Goal: Task Accomplishment & Management: Use online tool/utility

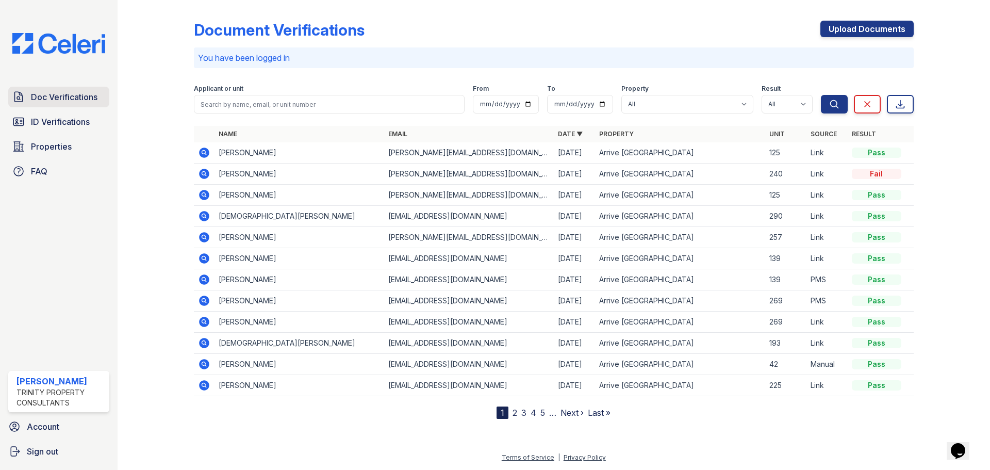
click at [45, 91] on span "Doc Verifications" at bounding box center [64, 97] width 67 height 12
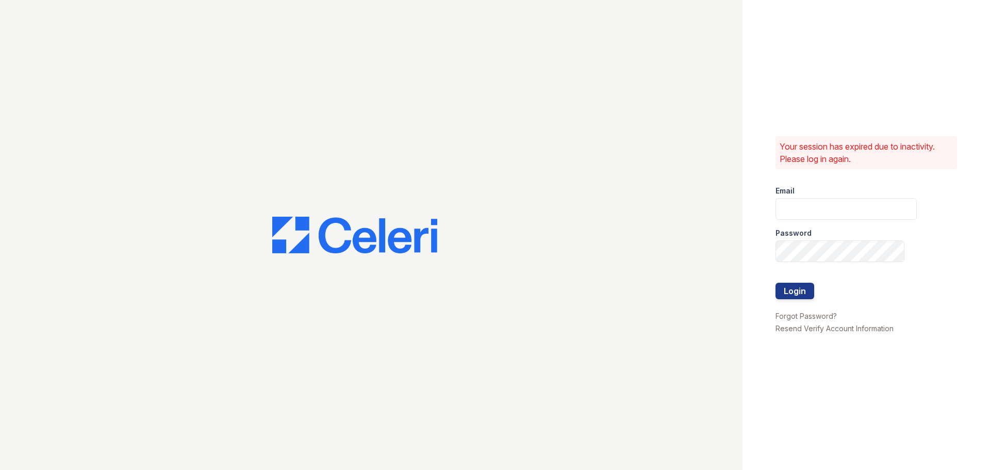
type input "[EMAIL_ADDRESS][DOMAIN_NAME]"
click at [809, 291] on button "Login" at bounding box center [794, 291] width 39 height 16
